Goal: Transaction & Acquisition: Purchase product/service

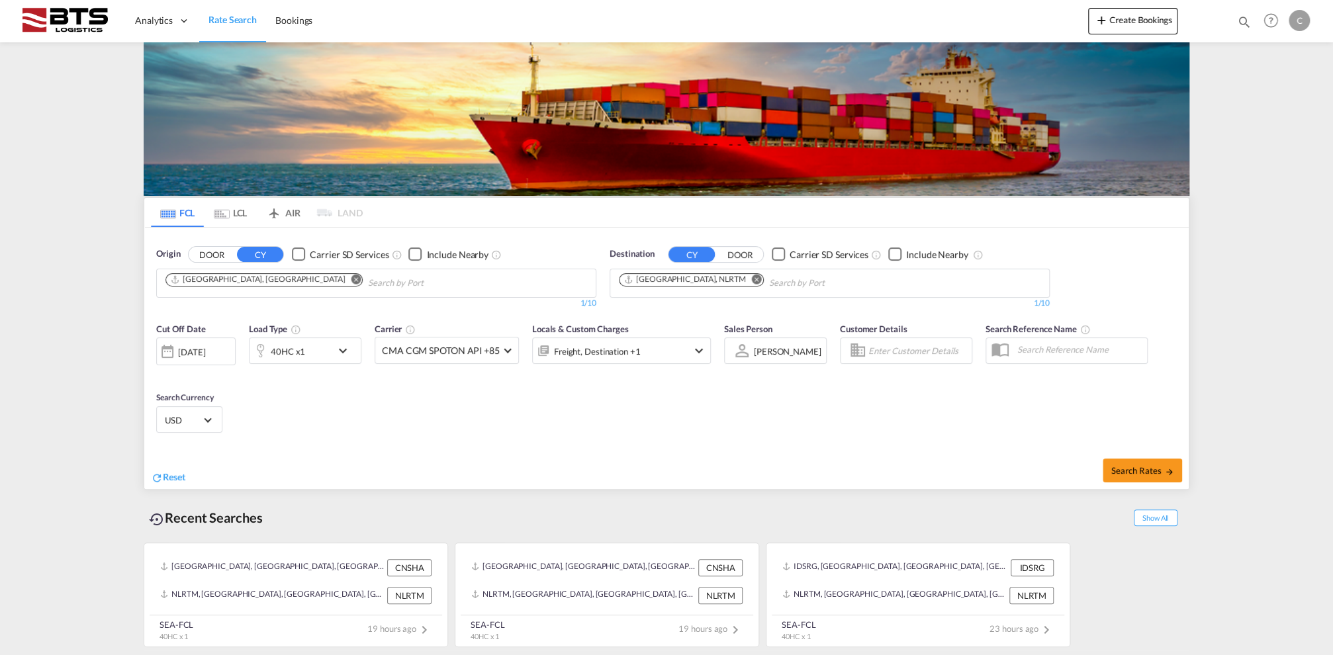
click at [368, 278] on input "Chips input." at bounding box center [431, 283] width 126 height 21
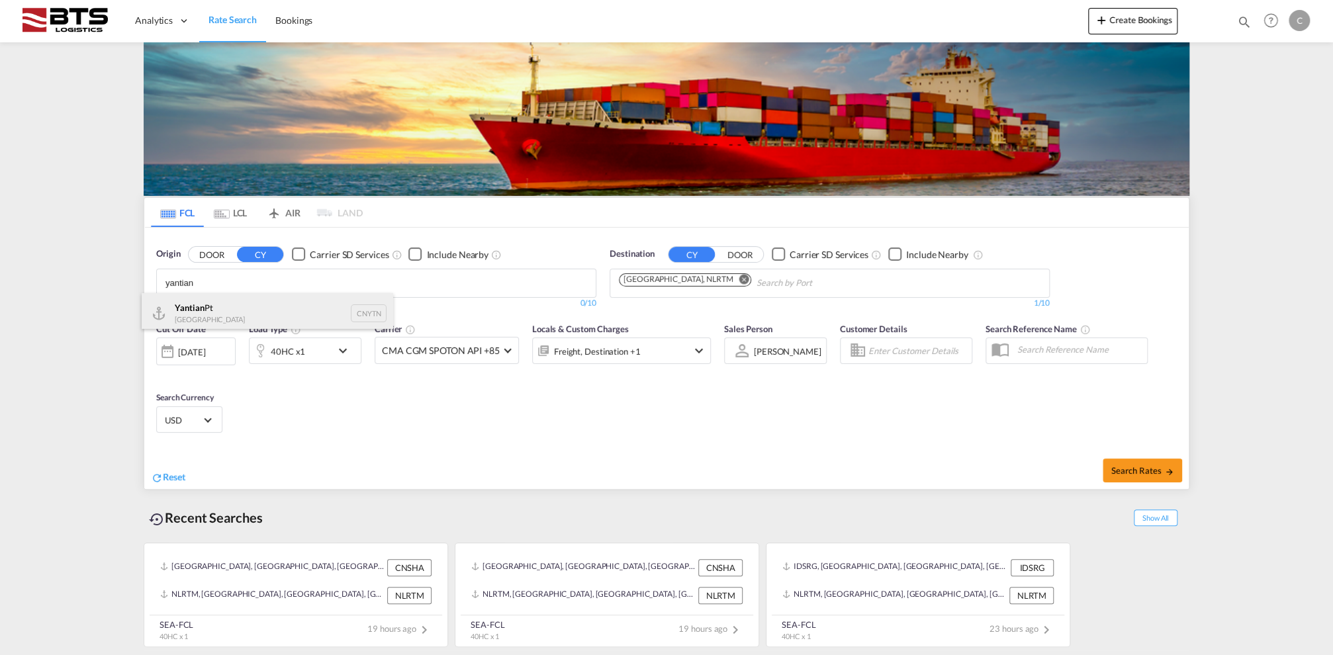
type input "yantian"
click at [253, 304] on div "Yantian Pt China CNYTN" at bounding box center [267, 313] width 251 height 40
click at [769, 273] on input "Chips input." at bounding box center [832, 283] width 126 height 21
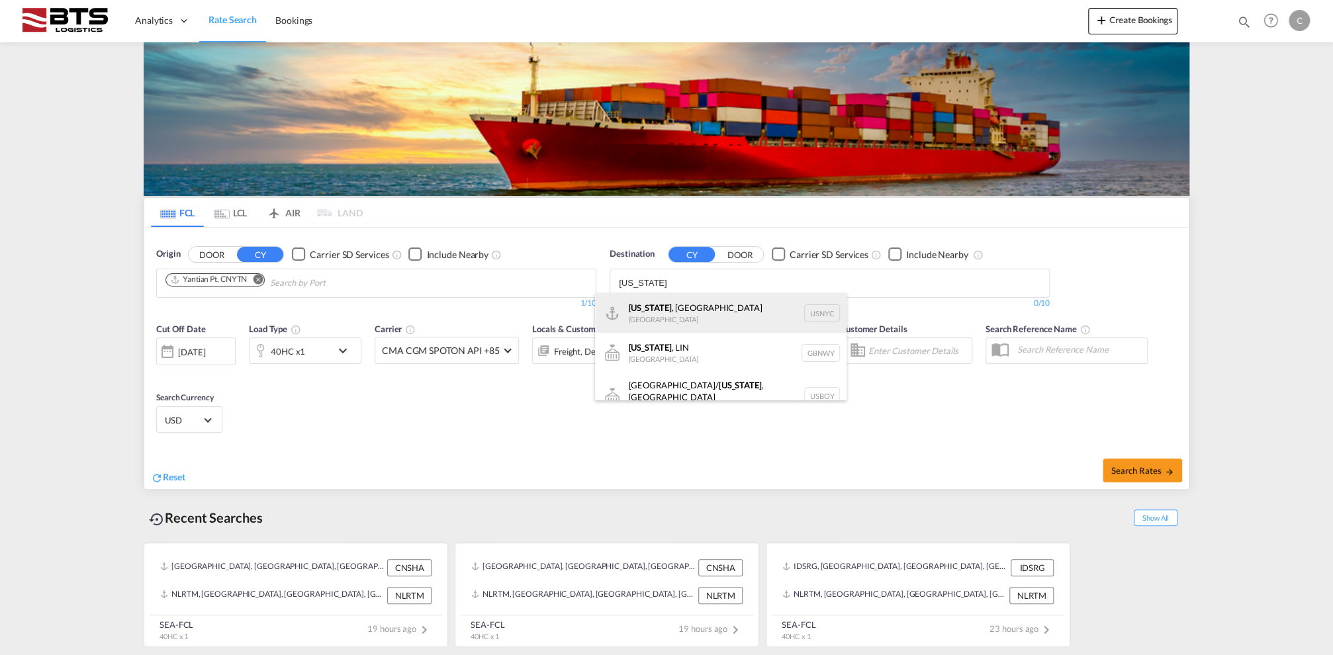
type input "[US_STATE]"
click at [701, 310] on div "[US_STATE] , [GEOGRAPHIC_DATA] [GEOGRAPHIC_DATA] USNYC" at bounding box center [720, 313] width 251 height 40
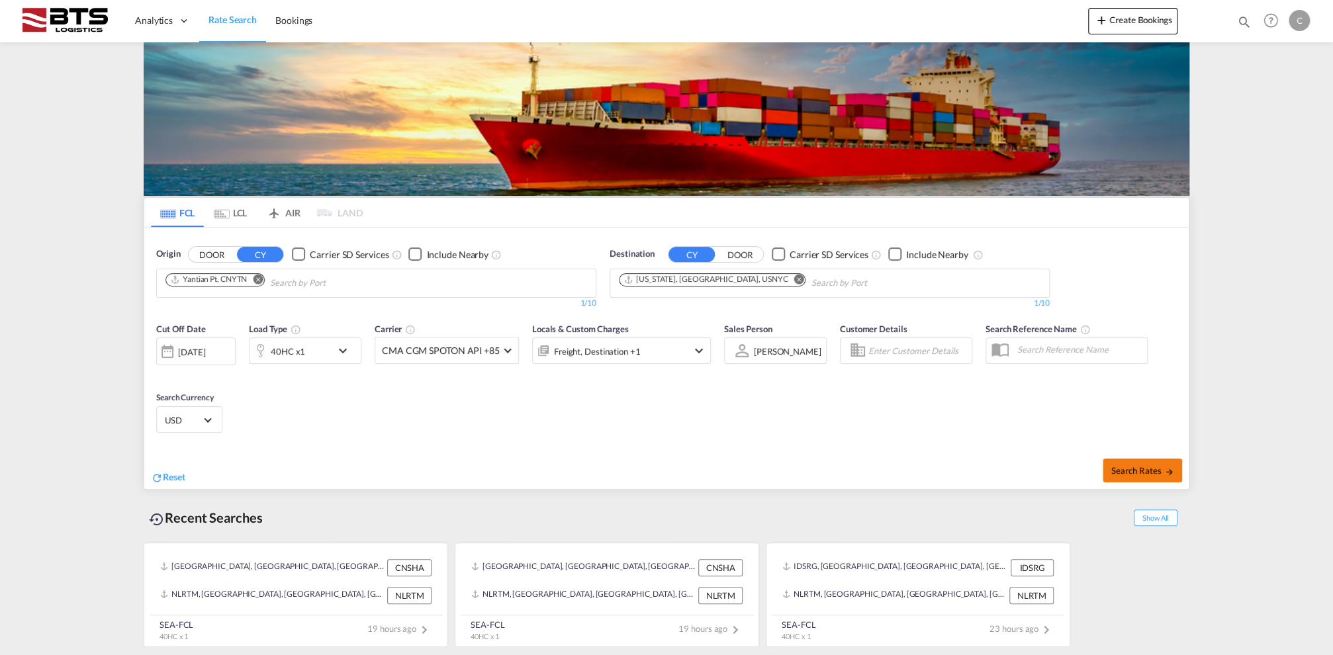
click at [1152, 471] on span "Search Rates" at bounding box center [1142, 470] width 64 height 11
type input "CNYTN to USNYC / [DATE]"
